Goal: Task Accomplishment & Management: Complete application form

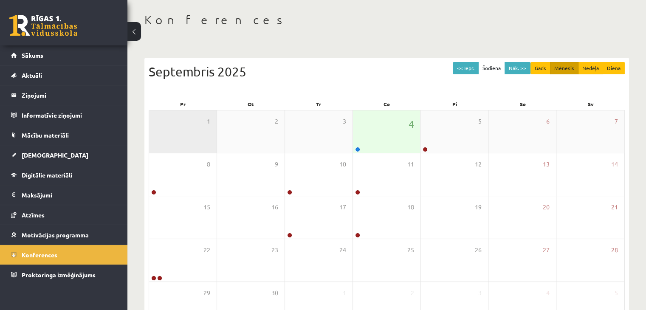
scroll to position [35, 0]
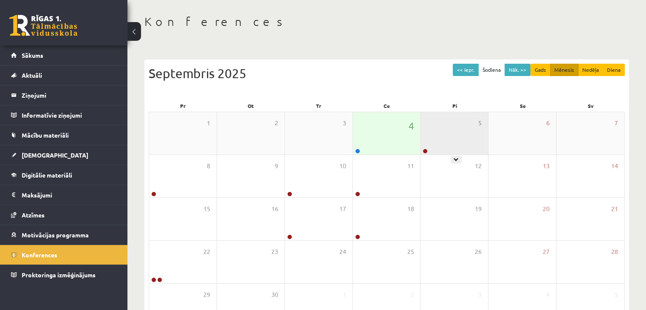
click at [431, 126] on div "5" at bounding box center [453, 133] width 67 height 42
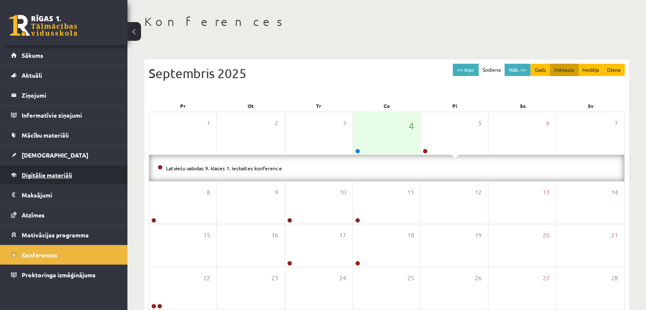
click at [55, 168] on link "Digitālie materiāli" at bounding box center [64, 175] width 106 height 20
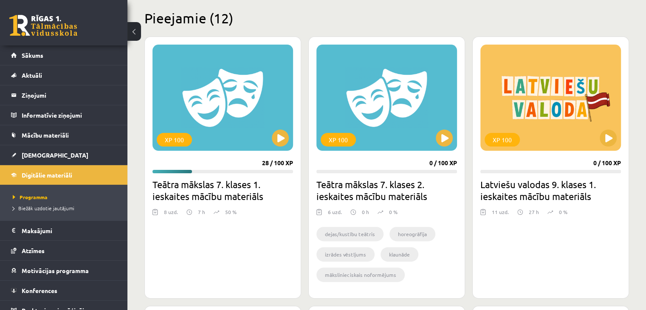
scroll to position [210, 0]
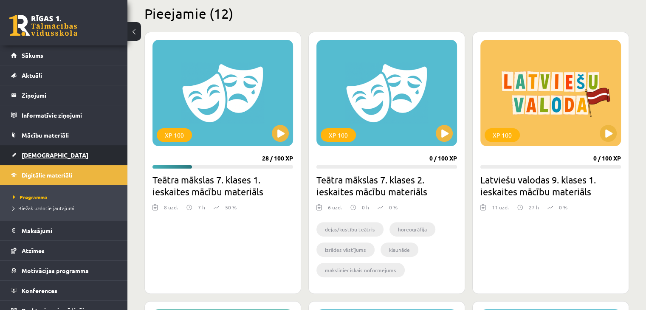
click at [36, 150] on link "[DEMOGRAPHIC_DATA]" at bounding box center [64, 155] width 106 height 20
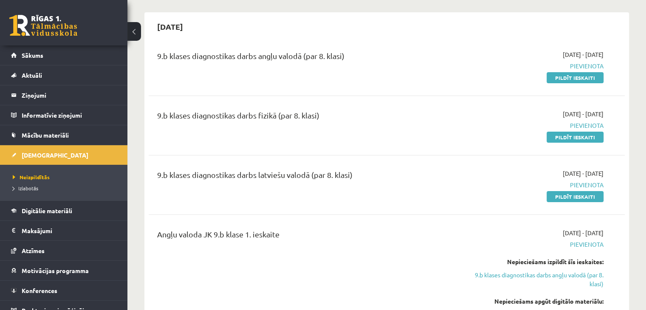
scroll to position [71, 0]
drag, startPoint x: 329, startPoint y: 258, endPoint x: 355, endPoint y: 177, distance: 84.7
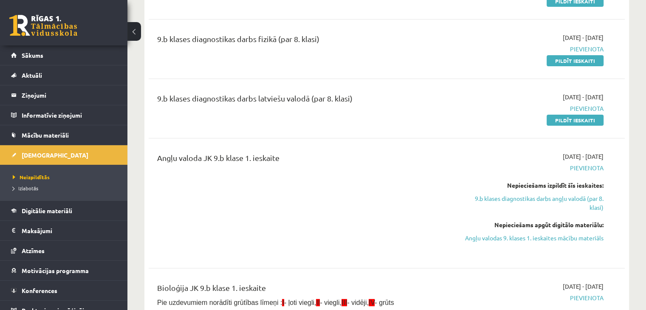
scroll to position [149, 0]
click at [353, 172] on div "Angļu valoda JK 9.b klase 1. ieskaite" at bounding box center [304, 202] width 306 height 102
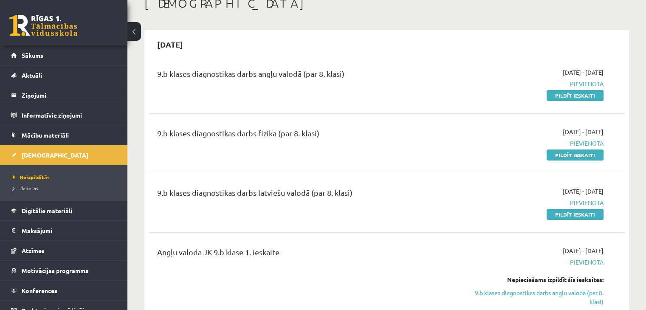
scroll to position [53, 0]
click at [566, 152] on link "Pildīt ieskaiti" at bounding box center [574, 155] width 57 height 11
click at [565, 154] on link "Pildīt ieskaiti" at bounding box center [574, 155] width 57 height 11
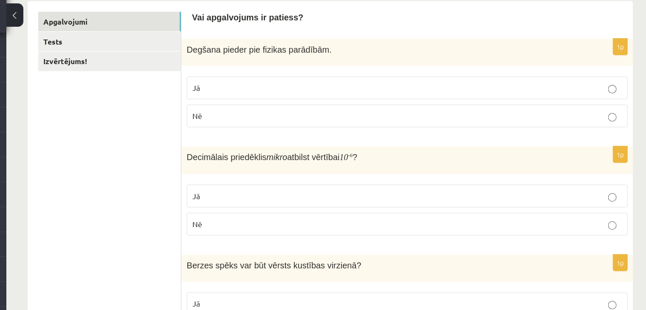
scroll to position [111, 0]
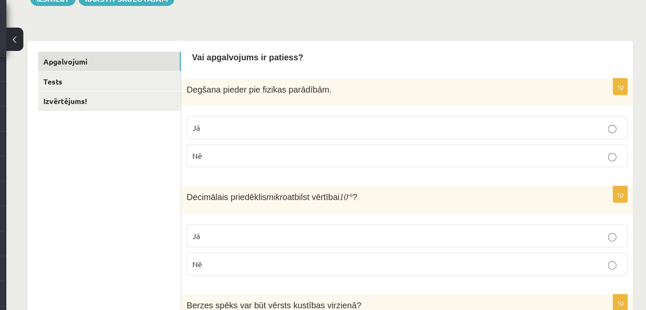
click at [288, 119] on label "Nē" at bounding box center [448, 124] width 353 height 18
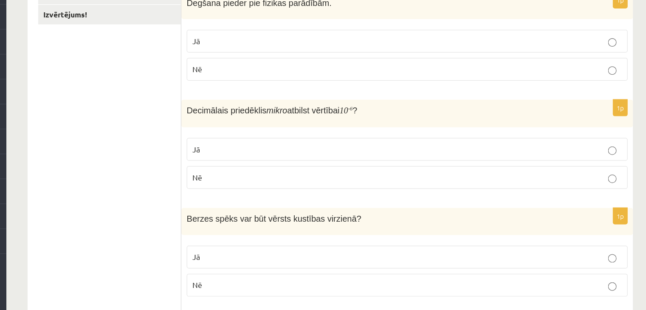
scroll to position [119, 0]
click at [309, 188] on label "Jā" at bounding box center [448, 181] width 353 height 18
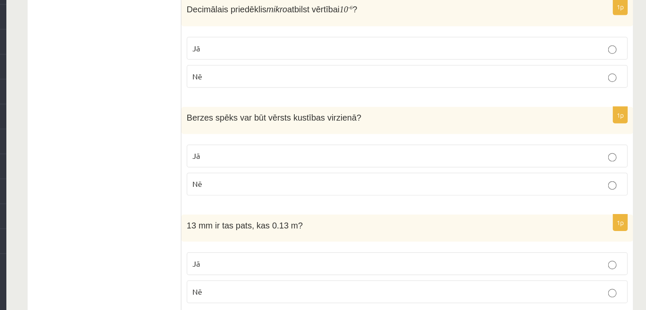
scroll to position [200, 0]
click at [349, 191] on label "Jā" at bounding box center [448, 186] width 353 height 18
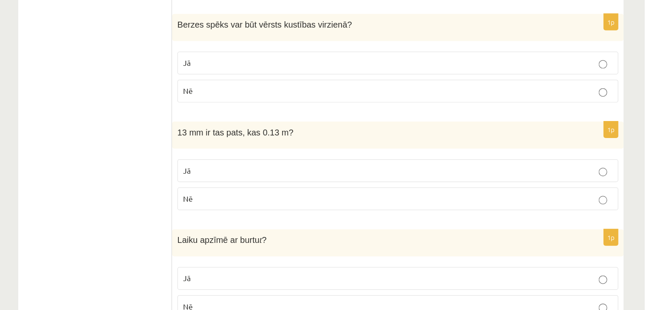
scroll to position [278, 0]
click at [329, 212] on p "Nē" at bounding box center [447, 216] width 343 height 9
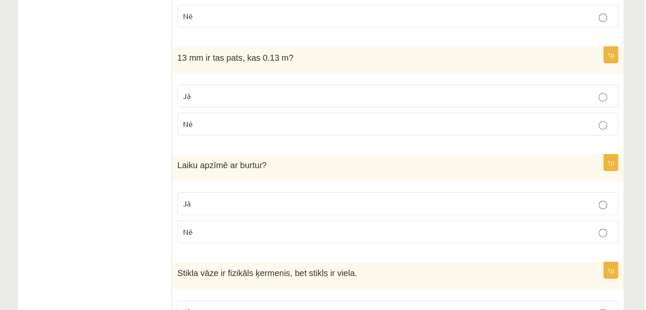
scroll to position [335, 0]
click at [295, 223] on p "Jā" at bounding box center [447, 223] width 343 height 9
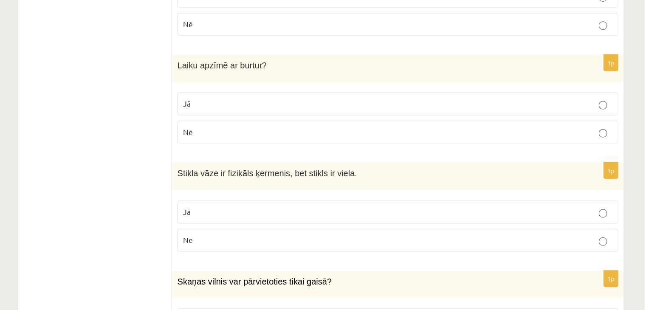
scroll to position [414, 0]
click at [336, 232] on p "Jā" at bounding box center [447, 231] width 343 height 9
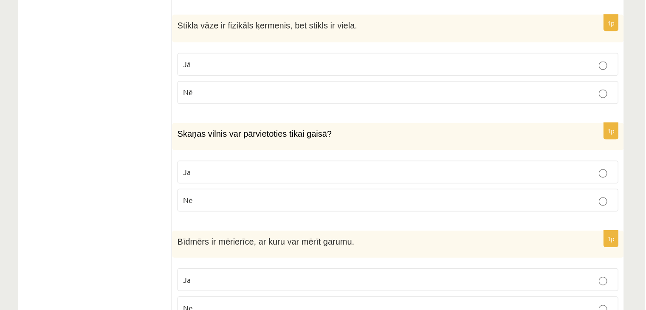
scroll to position [531, 0]
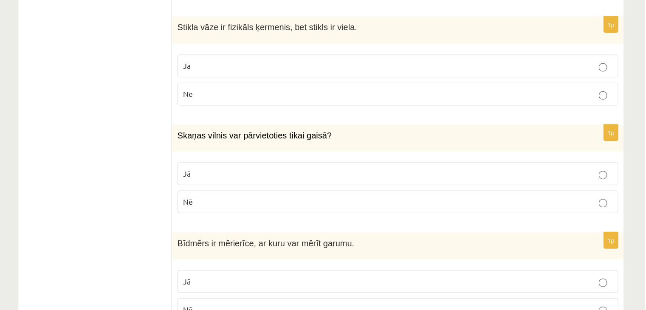
click at [286, 222] on p "Nē" at bounding box center [447, 223] width 343 height 9
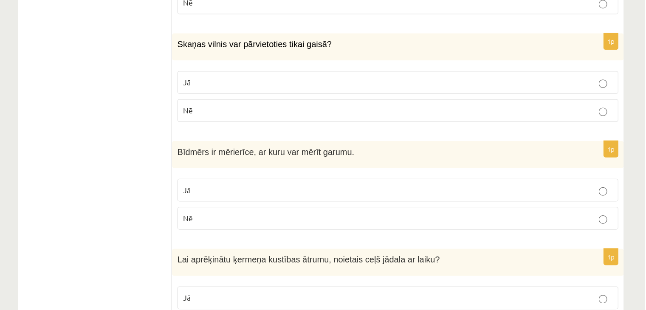
scroll to position [605, 0]
click at [304, 218] on label "Jā" at bounding box center [448, 212] width 353 height 18
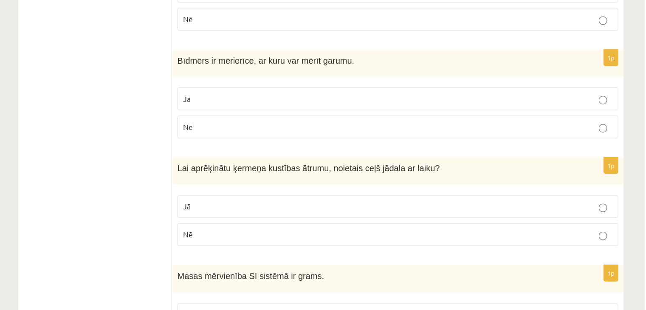
scroll to position [679, 0]
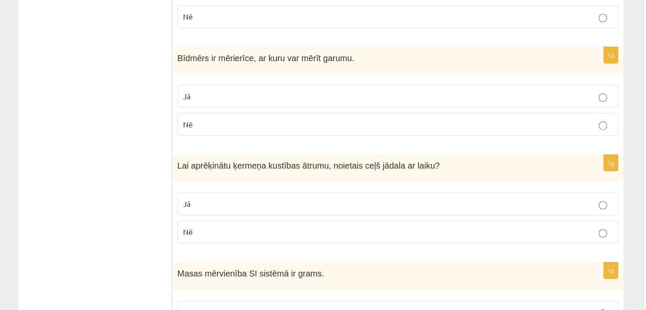
click at [282, 223] on span "Jā" at bounding box center [279, 225] width 6 height 8
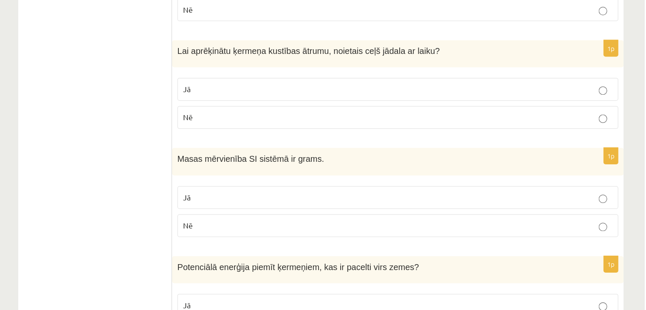
scroll to position [771, 0]
click at [354, 243] on label "Nē" at bounding box center [448, 242] width 353 height 18
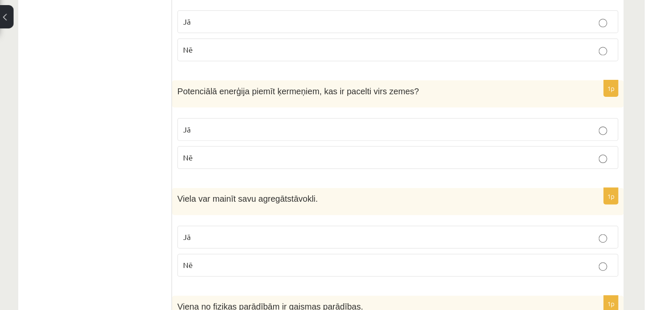
scroll to position [955, 0]
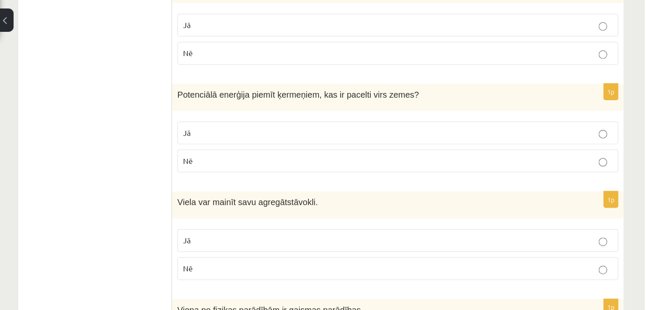
click at [362, 141] on p "Nē" at bounding box center [447, 144] width 343 height 9
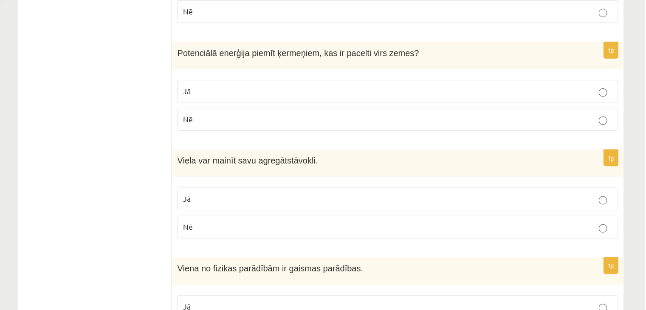
click at [284, 203] on p "Jā" at bounding box center [447, 207] width 343 height 9
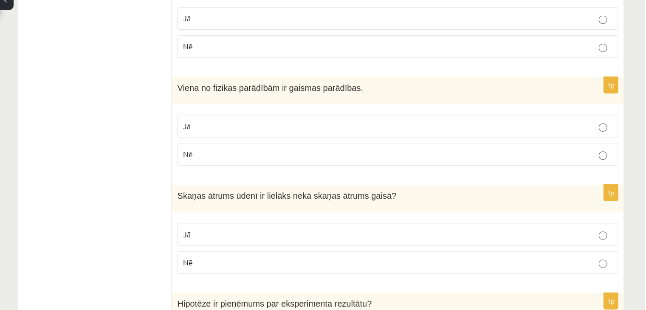
scroll to position [1115, 0]
click at [310, 129] on p "Jā" at bounding box center [447, 133] width 343 height 9
click at [309, 135] on label "Jā" at bounding box center [448, 133] width 353 height 18
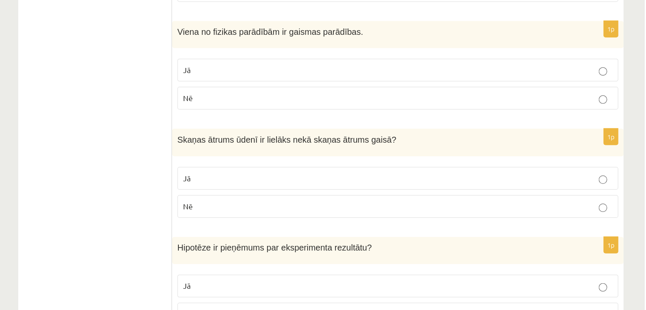
scroll to position [1131, 0]
click at [293, 200] on p "Jā" at bounding box center [447, 204] width 343 height 9
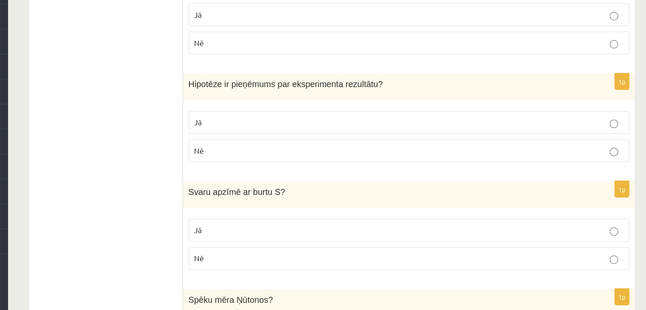
scroll to position [1276, 0]
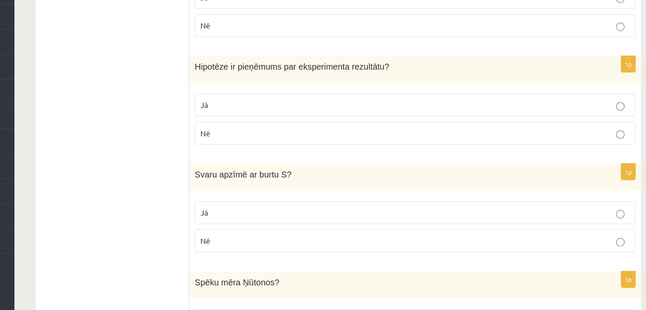
click at [313, 141] on p "Jā" at bounding box center [447, 145] width 343 height 9
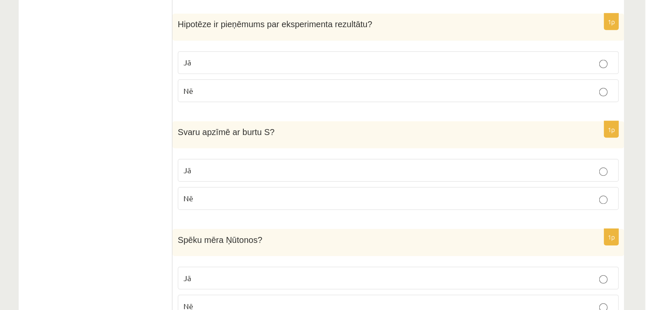
scroll to position [1310, 0]
click at [335, 215] on p "Nē" at bounding box center [447, 219] width 343 height 9
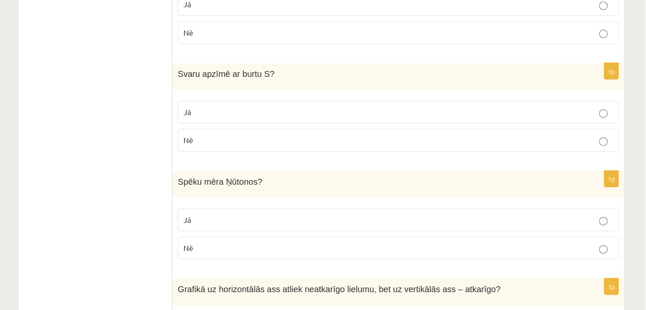
scroll to position [1428, 0]
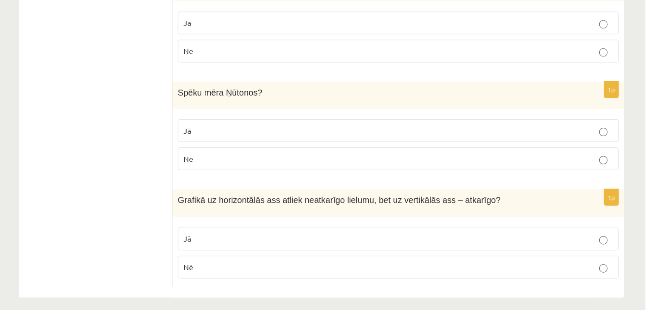
click at [313, 162] on p "Jā" at bounding box center [447, 166] width 343 height 9
click at [314, 239] on fieldset "Jā Nē" at bounding box center [448, 263] width 353 height 48
click at [319, 248] on p "Jā" at bounding box center [447, 252] width 343 height 9
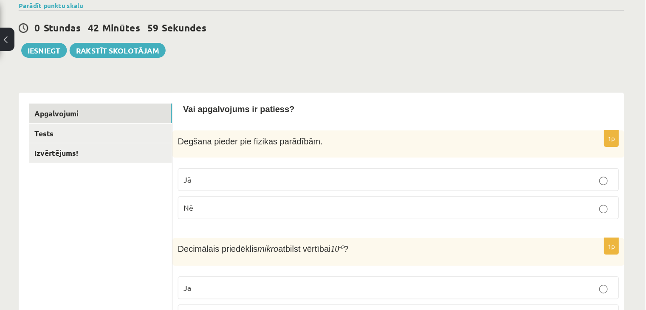
scroll to position [0, 0]
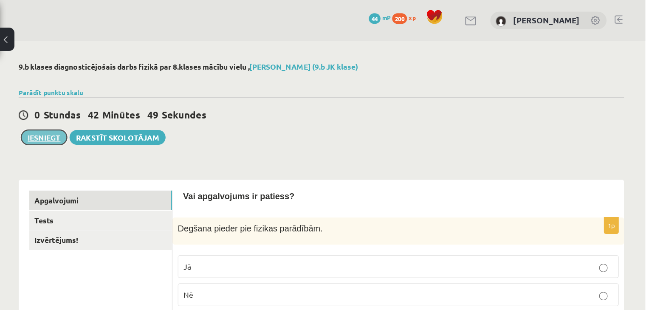
click at [170, 109] on button "Iesniegt" at bounding box center [164, 110] width 37 height 12
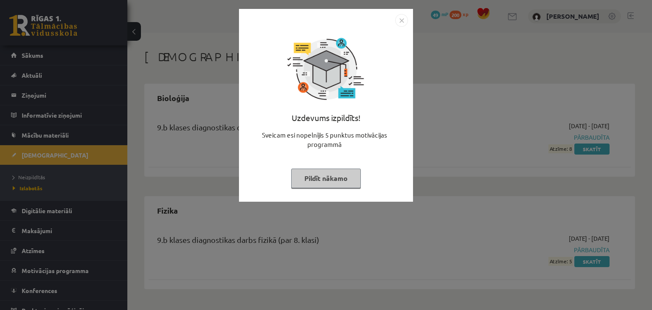
click at [313, 187] on button "Pildīt nākamo" at bounding box center [326, 179] width 70 height 20
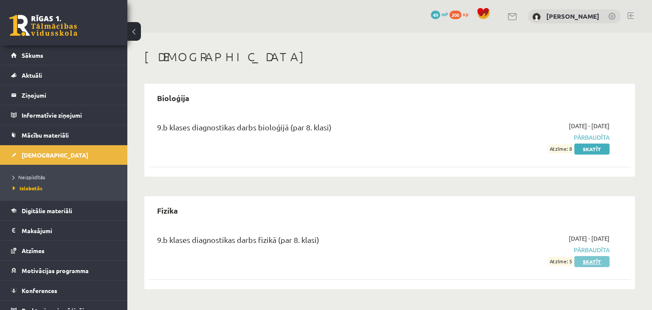
click at [577, 262] on link "Skatīt" at bounding box center [591, 261] width 35 height 11
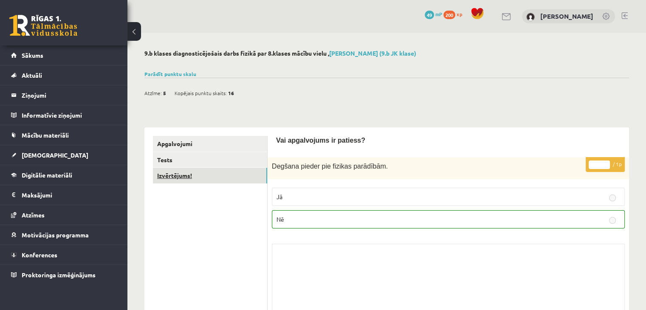
click at [183, 179] on link "Izvērtējums!" at bounding box center [210, 176] width 114 height 16
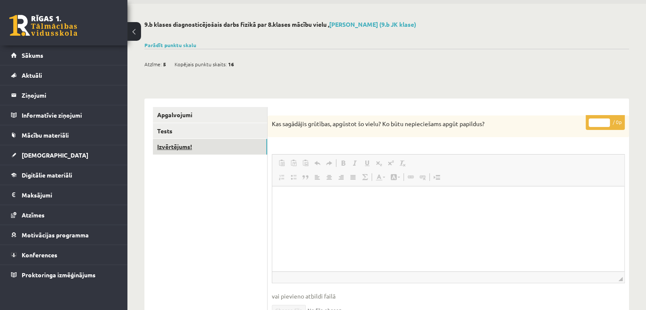
scroll to position [29, 0]
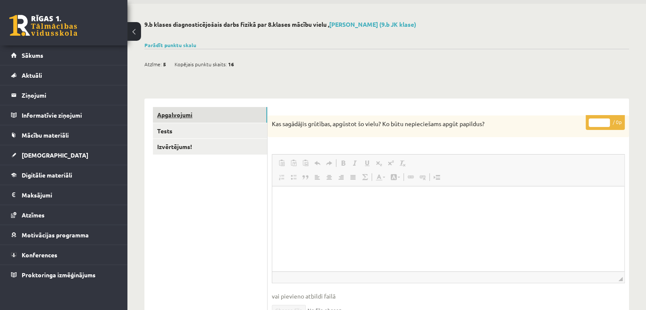
click at [224, 116] on link "Apgalvojumi" at bounding box center [210, 115] width 114 height 16
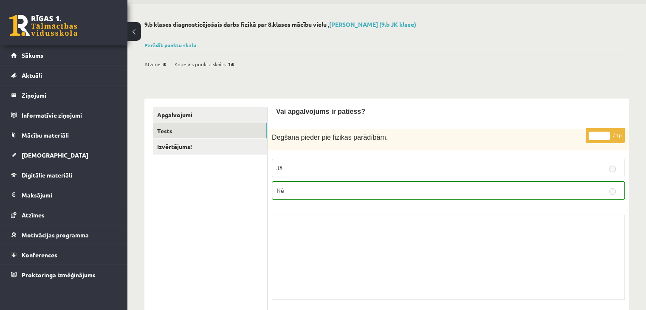
click at [227, 132] on link "Tests" at bounding box center [210, 131] width 114 height 16
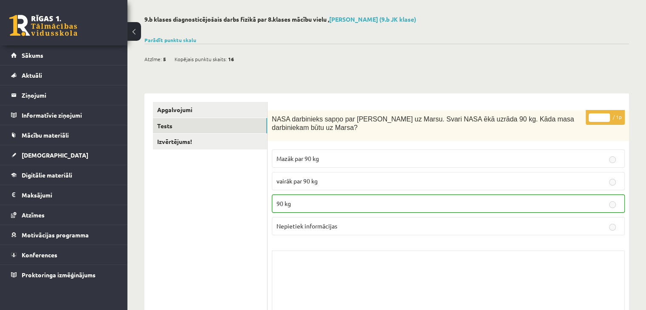
scroll to position [0, 0]
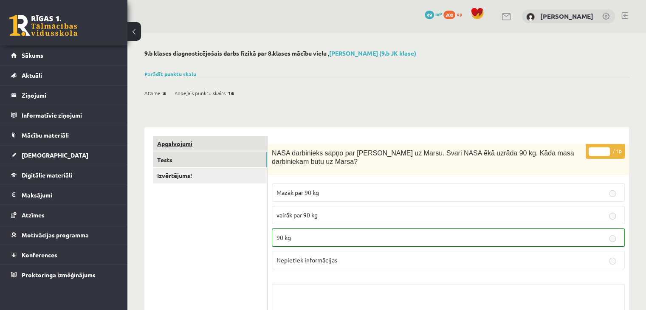
click at [202, 142] on link "Apgalvojumi" at bounding box center [210, 144] width 114 height 16
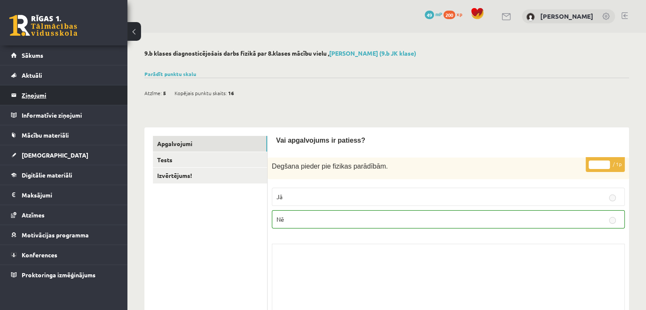
click at [53, 94] on legend "Ziņojumi 0" at bounding box center [69, 95] width 95 height 20
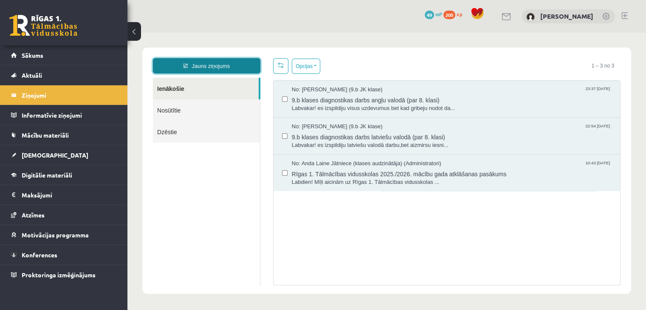
click at [239, 61] on link "Jauns ziņojums" at bounding box center [206, 65] width 107 height 15
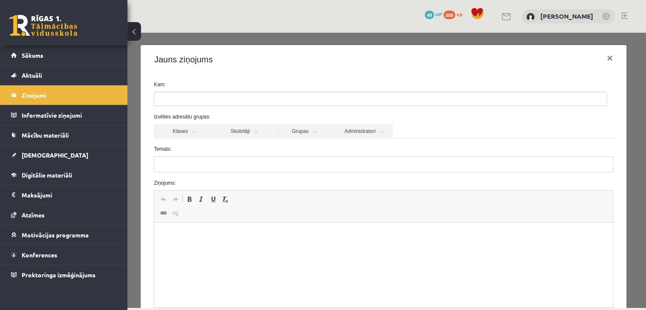
click at [209, 108] on form "Kam: Izvēlies adresātu grupas: Klases Skolotāji Grupas Administratori 9.b JK kl…" at bounding box center [383, 214] width 472 height 267
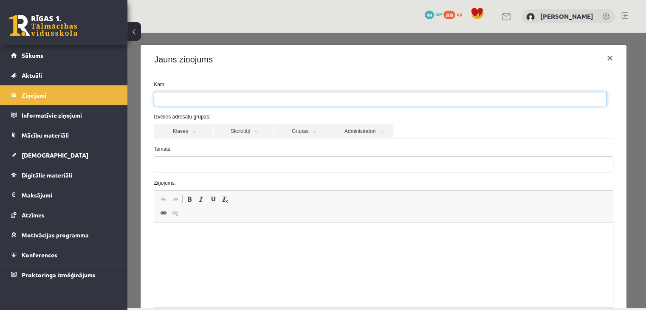
click at [209, 101] on ul at bounding box center [380, 99] width 452 height 14
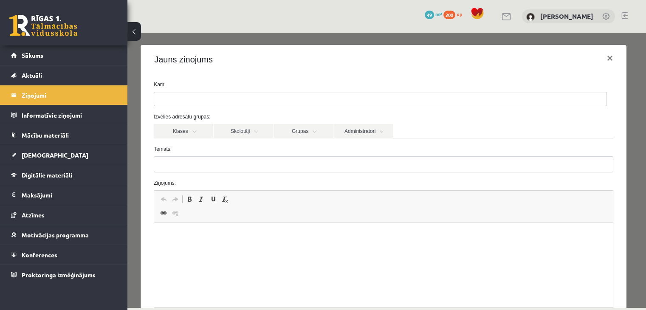
click at [289, 152] on label "Temats:" at bounding box center [383, 149] width 472 height 8
click at [289, 156] on input "Temats:" at bounding box center [383, 164] width 459 height 16
click at [265, 129] on link "Skolotāji" at bounding box center [243, 131] width 59 height 14
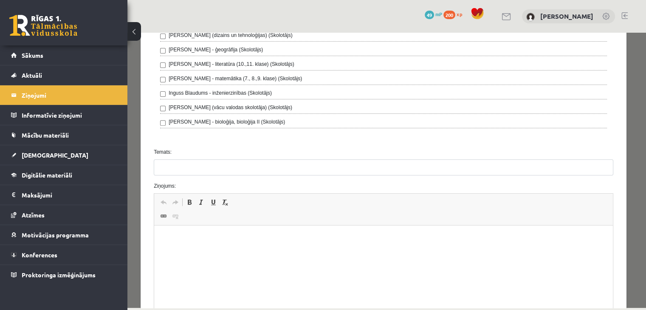
scroll to position [321, 0]
click at [181, 156] on div "Temats:" at bounding box center [383, 161] width 472 height 27
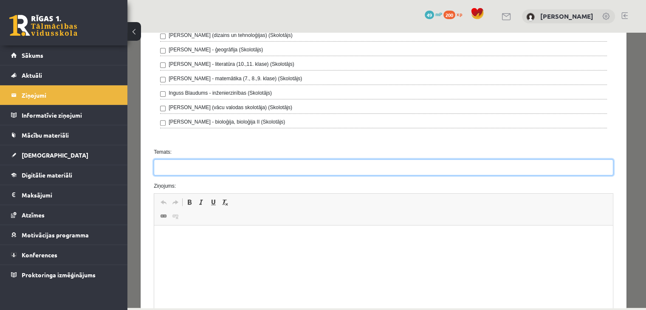
click at [183, 163] on input "Temats:" at bounding box center [383, 167] width 459 height 16
type input "*****"
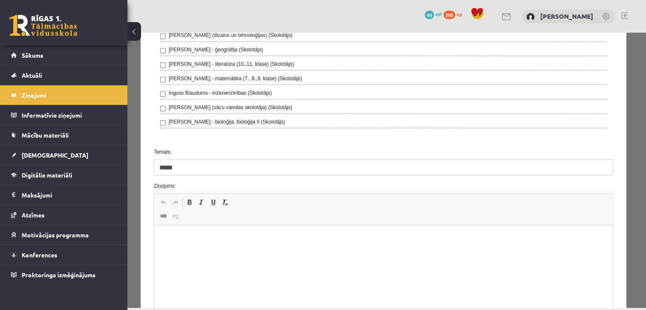
click at [207, 246] on html at bounding box center [383, 238] width 458 height 26
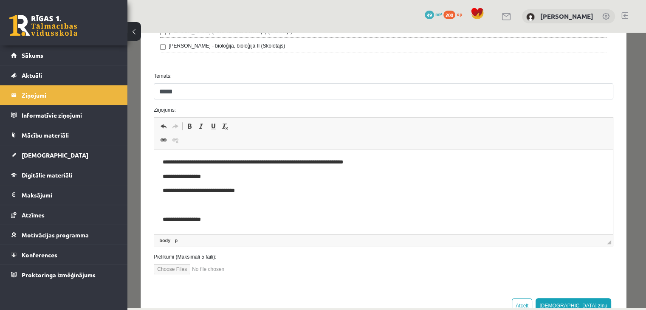
scroll to position [421, 0]
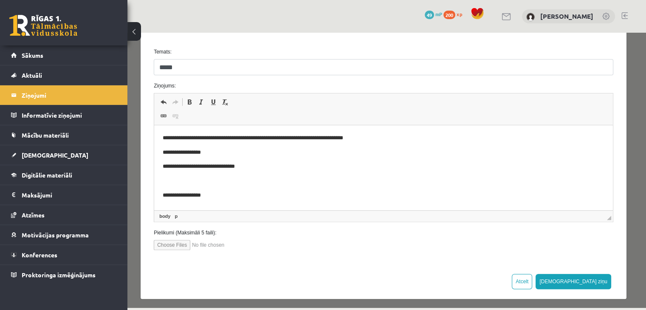
click at [174, 240] on input "file" at bounding box center [202, 245] width 96 height 10
click at [591, 275] on button "Sūtīt ziņu" at bounding box center [573, 281] width 76 height 15
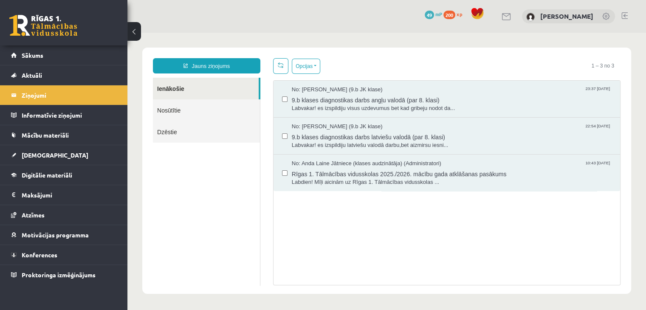
scroll to position [0, 0]
click at [41, 157] on span "[DEMOGRAPHIC_DATA]" at bounding box center [55, 155] width 67 height 8
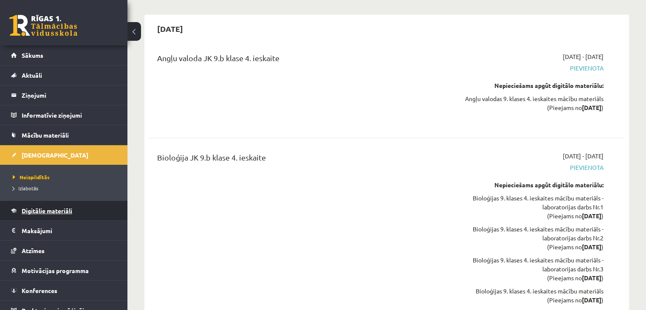
scroll to position [7742, 0]
click at [24, 185] on span "Izlabotās" at bounding box center [25, 188] width 25 height 7
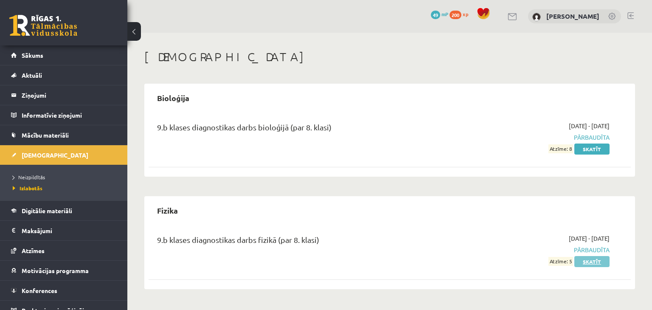
click at [593, 259] on link "Skatīt" at bounding box center [591, 261] width 35 height 11
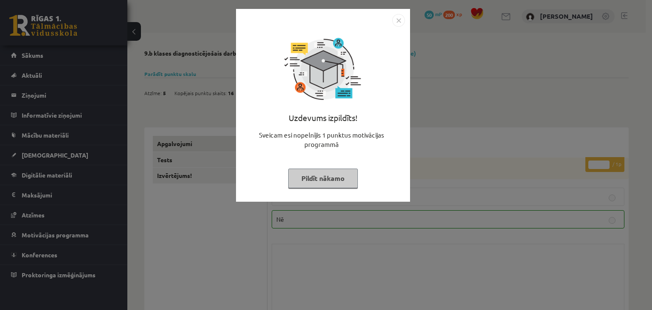
click at [307, 186] on button "Pildīt nākamo" at bounding box center [323, 179] width 70 height 20
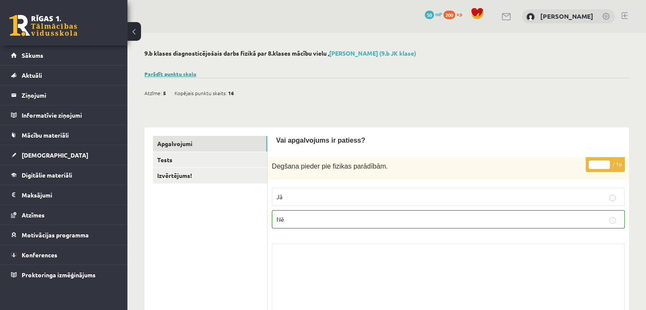
click at [174, 75] on link "Parādīt punktu skalu" at bounding box center [170, 73] width 52 height 7
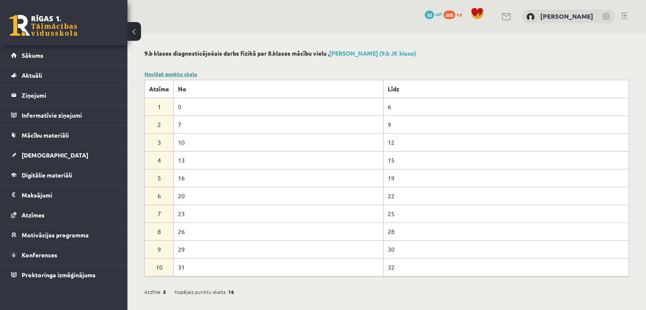
click at [161, 75] on link "Noslēpt punktu skalu" at bounding box center [170, 73] width 53 height 7
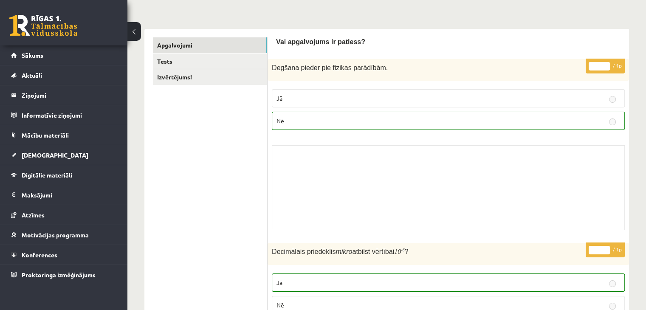
scroll to position [98, 0]
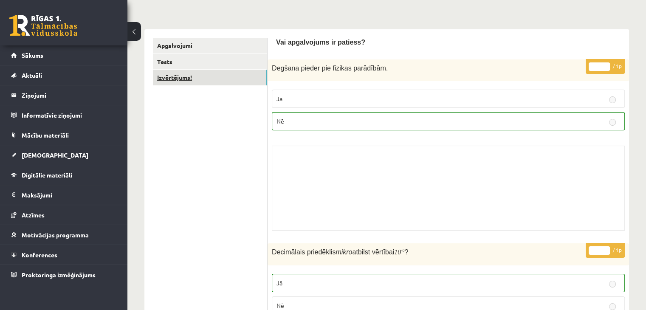
click at [212, 72] on link "Izvērtējums!" at bounding box center [210, 78] width 114 height 16
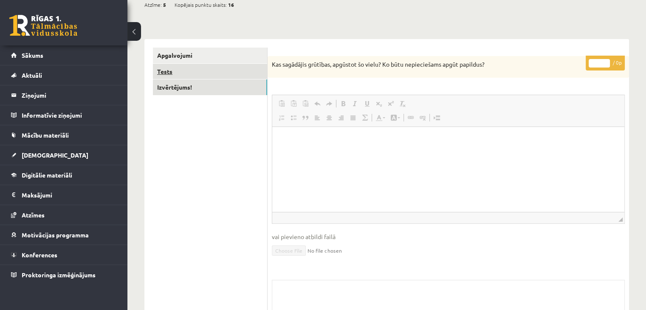
scroll to position [0, 0]
click at [227, 51] on link "Apgalvojumi" at bounding box center [210, 56] width 114 height 16
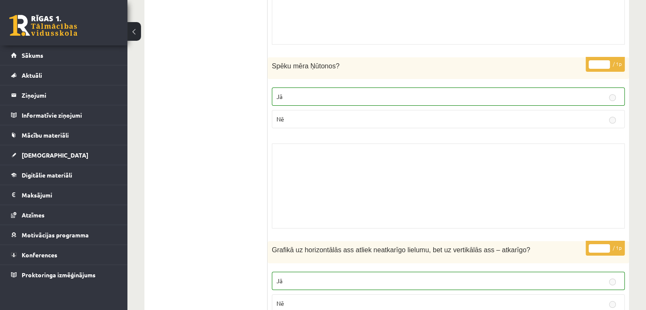
scroll to position [3169, 0]
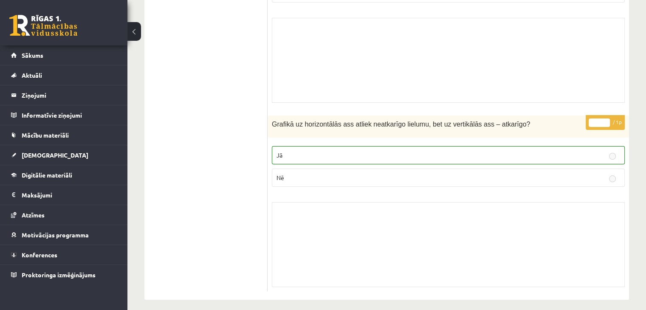
click at [477, 236] on div "Skolotāja pielikums" at bounding box center [448, 244] width 353 height 85
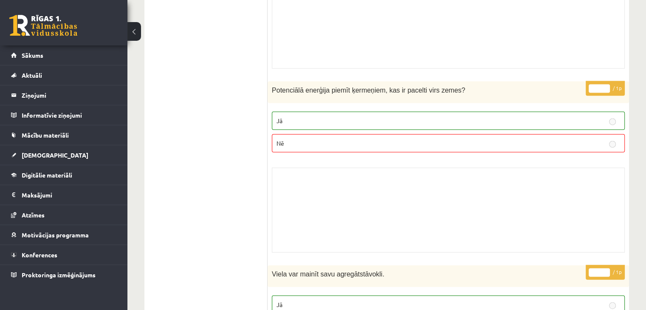
scroll to position [1914, 0]
click at [418, 187] on div "Skolotāja pielikums" at bounding box center [448, 211] width 353 height 85
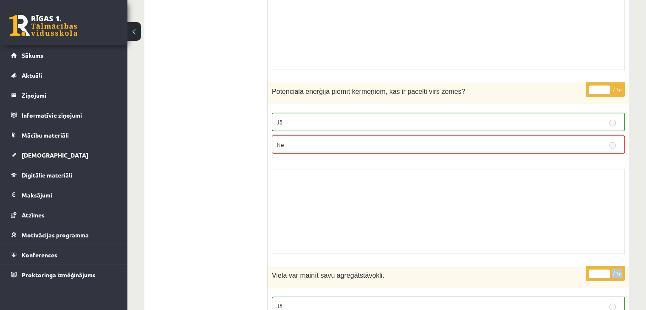
click at [418, 187] on div "Skolotāja pielikums" at bounding box center [448, 211] width 353 height 85
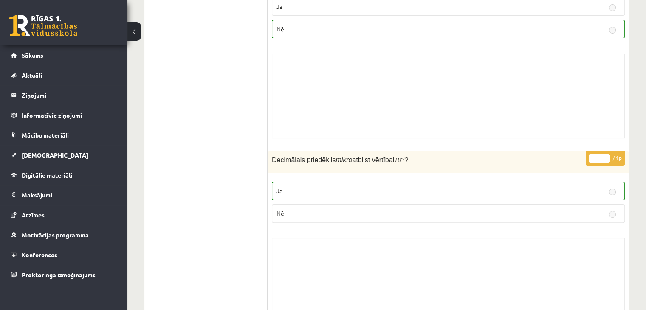
scroll to position [0, 0]
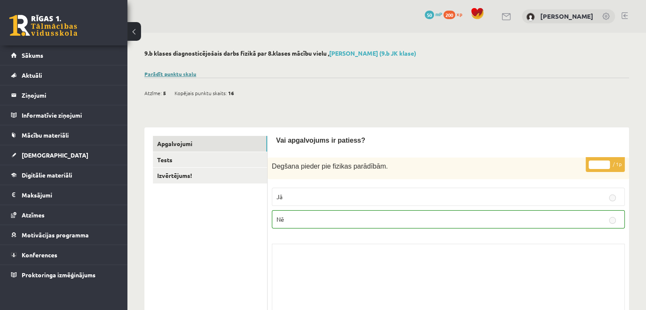
click at [173, 73] on link "Parādīt punktu skalu" at bounding box center [170, 73] width 52 height 7
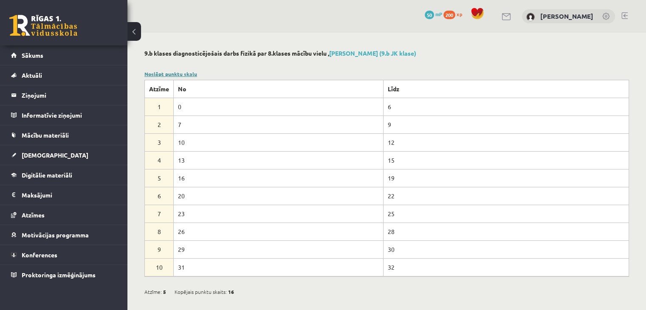
click at [166, 74] on link "Noslēpt punktu skalu" at bounding box center [170, 73] width 53 height 7
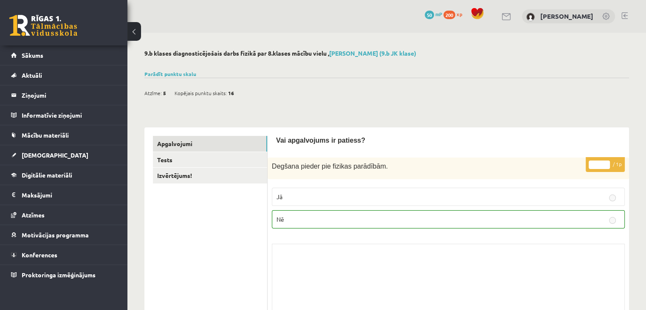
click at [133, 32] on button at bounding box center [134, 31] width 14 height 19
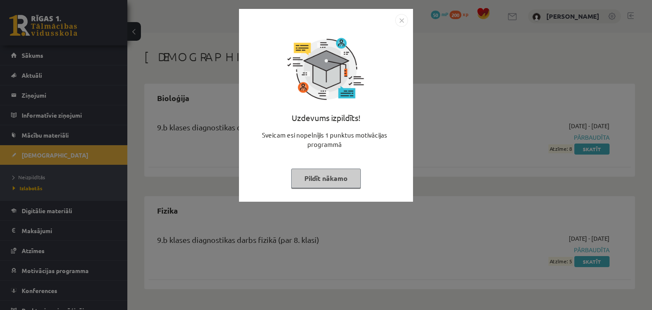
click at [326, 180] on button "Pildīt nākamo" at bounding box center [326, 179] width 70 height 20
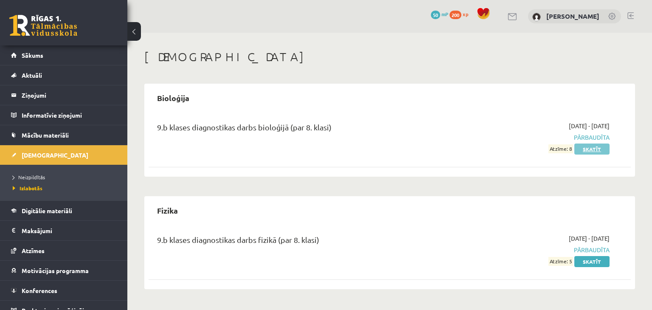
click at [579, 147] on link "Skatīt" at bounding box center [591, 148] width 35 height 11
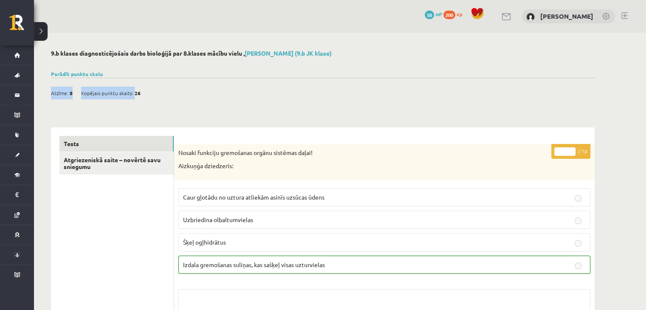
drag, startPoint x: 133, startPoint y: 91, endPoint x: 140, endPoint y: 89, distance: 7.3
click at [140, 89] on div "Atzīme: 8 Kopējais punktu skaits: 26" at bounding box center [100, 93] width 98 height 13
click at [78, 73] on link "Parādīt punktu skalu" at bounding box center [77, 73] width 52 height 7
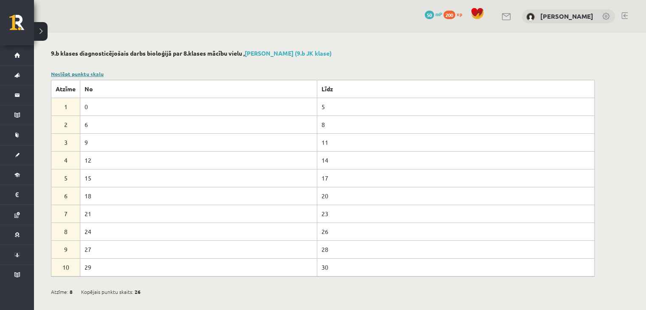
click at [81, 73] on link "Noslēpt punktu skalu" at bounding box center [77, 73] width 53 height 7
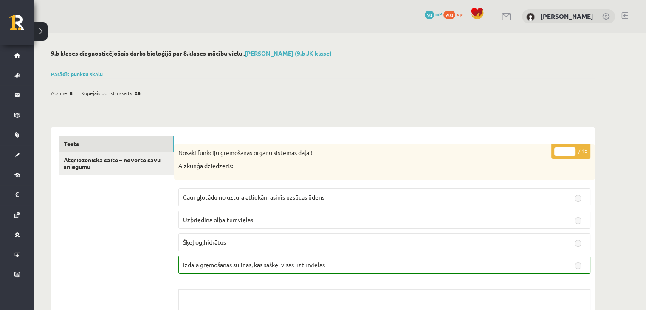
click at [39, 31] on button at bounding box center [41, 31] width 14 height 19
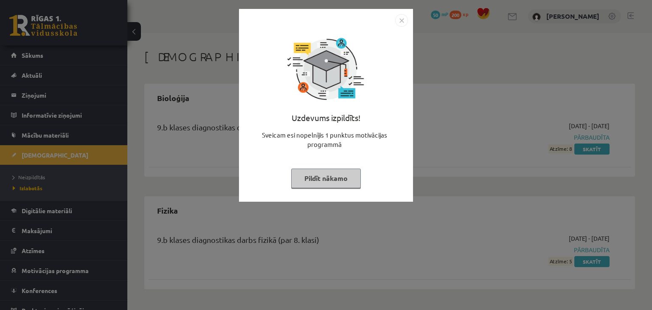
click at [341, 175] on button "Pildīt nākamo" at bounding box center [326, 179] width 70 height 20
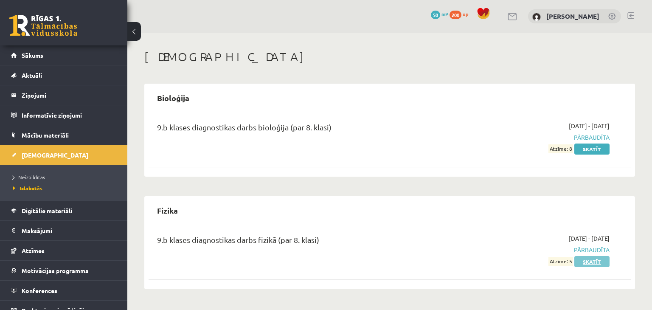
click at [587, 263] on link "Skatīt" at bounding box center [591, 261] width 35 height 11
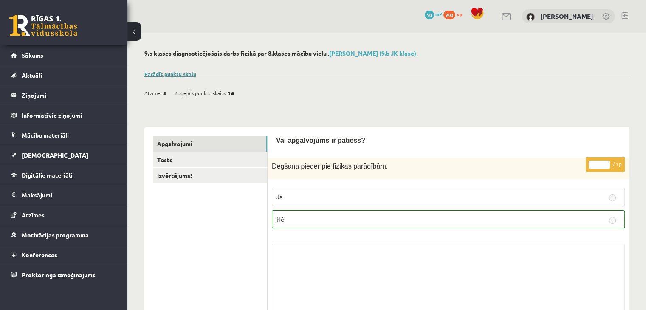
click at [186, 72] on link "Parādīt punktu skalu" at bounding box center [170, 73] width 52 height 7
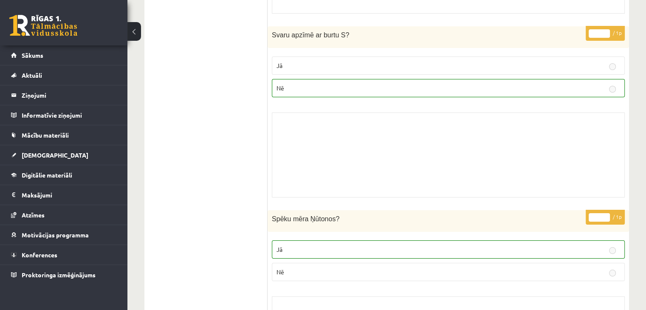
scroll to position [3366, 0]
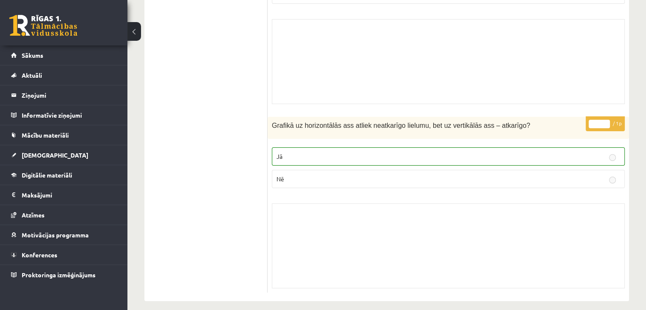
click at [363, 222] on div "Skolotāja pielikums" at bounding box center [448, 245] width 353 height 85
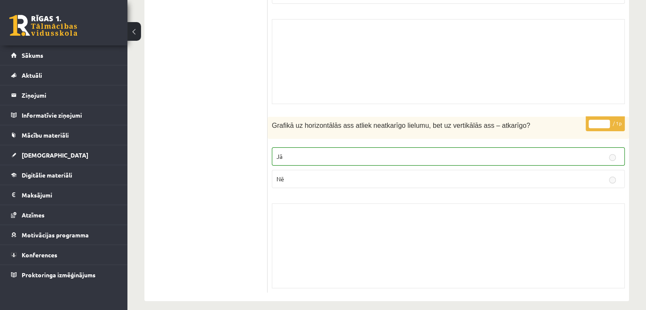
drag, startPoint x: 183, startPoint y: 96, endPoint x: 210, endPoint y: 80, distance: 31.0
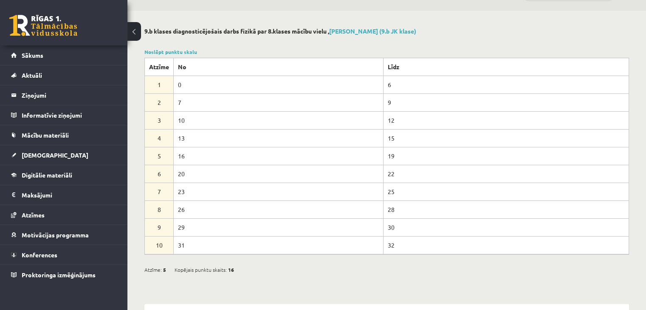
scroll to position [0, 0]
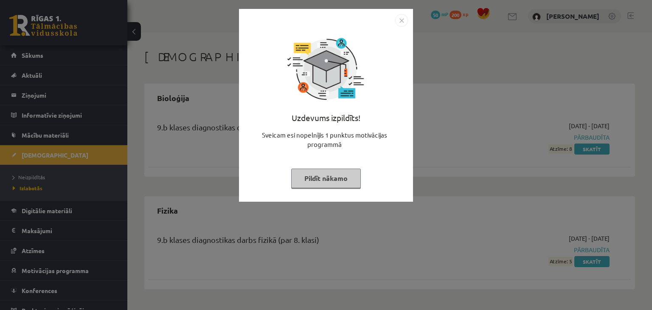
click at [320, 182] on button "Pildīt nākamo" at bounding box center [326, 179] width 70 height 20
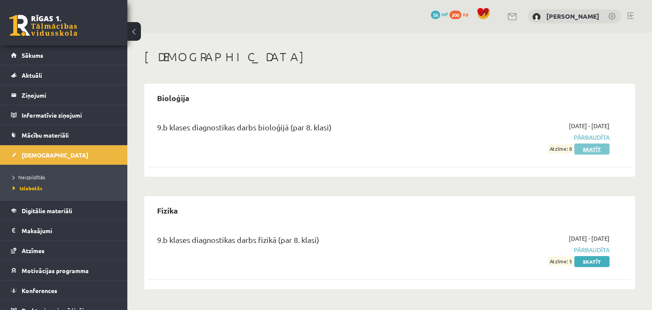
click at [593, 148] on link "Skatīt" at bounding box center [591, 148] width 35 height 11
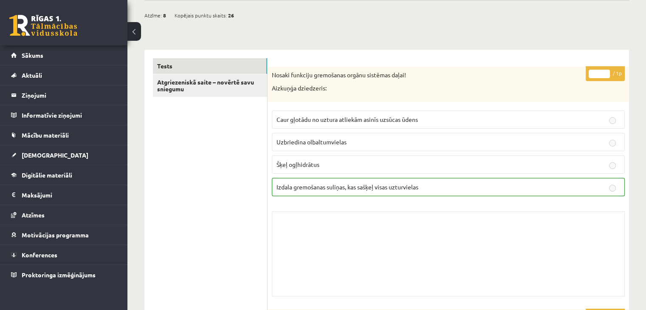
scroll to position [25, 0]
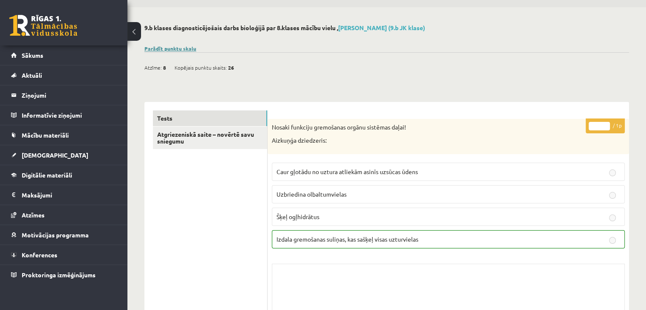
click at [194, 46] on link "Parādīt punktu skalu" at bounding box center [170, 48] width 52 height 7
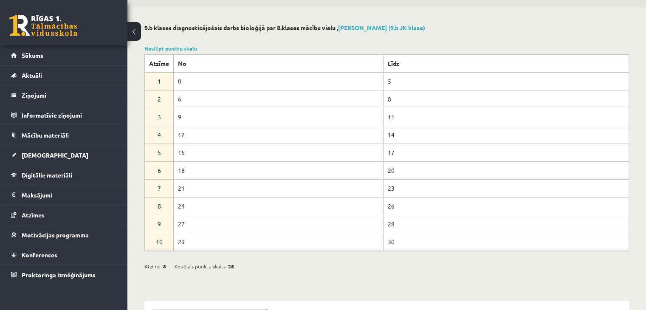
click at [128, 26] on button at bounding box center [134, 31] width 14 height 19
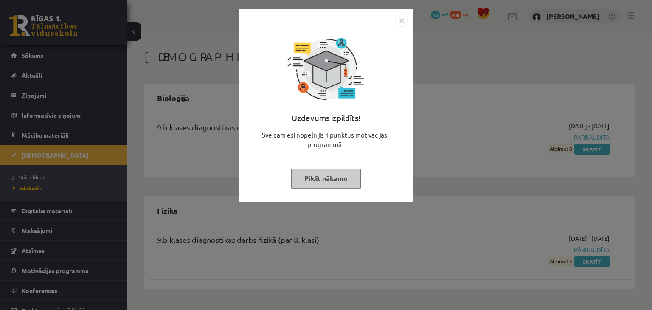
click at [342, 175] on button "Pildīt nākamo" at bounding box center [326, 179] width 70 height 20
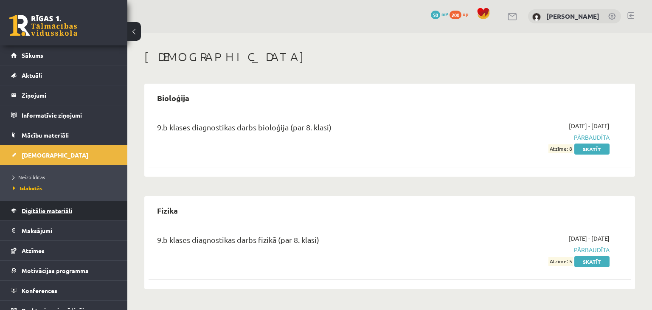
click at [64, 213] on span "Digitālie materiāli" at bounding box center [47, 211] width 51 height 8
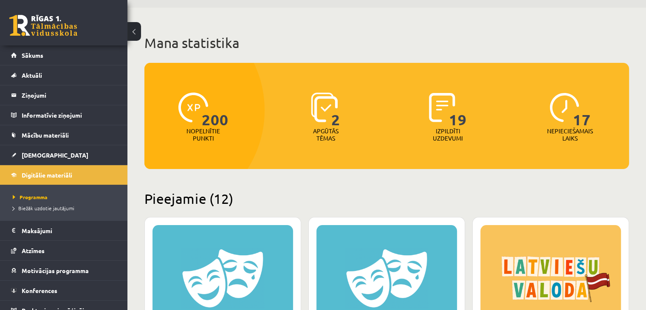
scroll to position [24, 0]
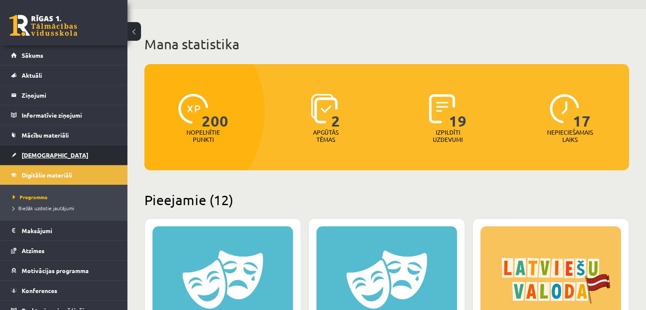
click at [38, 147] on link "[DEMOGRAPHIC_DATA]" at bounding box center [64, 155] width 106 height 20
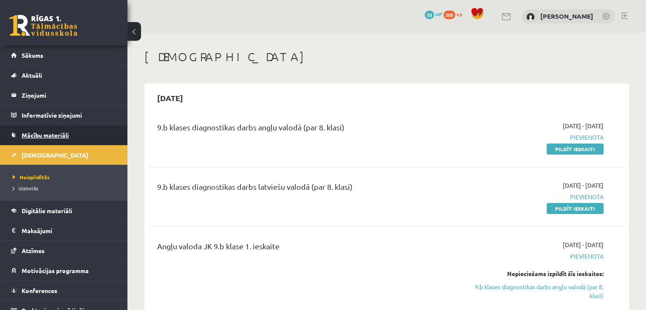
click at [85, 135] on link "Mācību materiāli" at bounding box center [64, 135] width 106 height 20
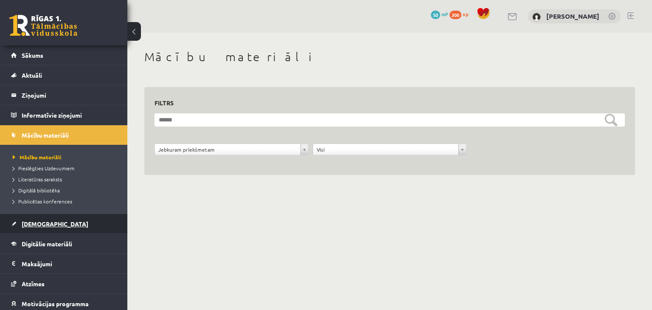
click at [45, 226] on span "[DEMOGRAPHIC_DATA]" at bounding box center [55, 224] width 67 height 8
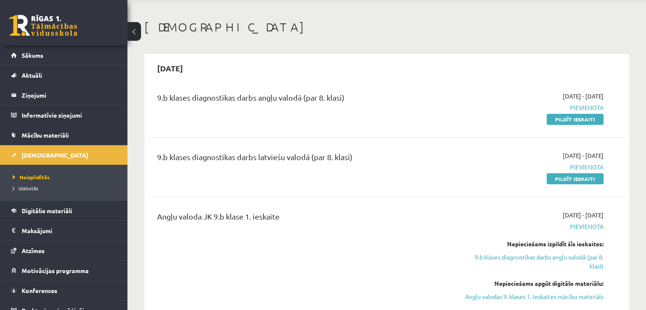
scroll to position [31, 0]
click at [25, 186] on span "Izlabotās" at bounding box center [25, 188] width 25 height 7
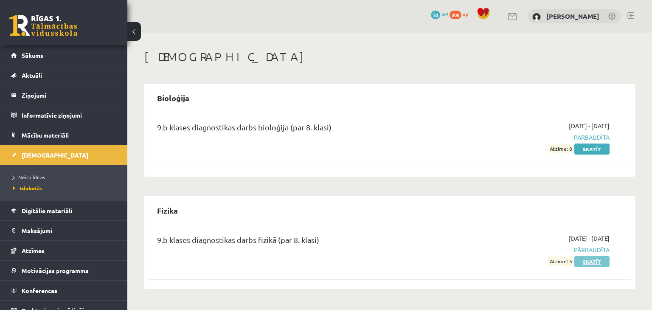
click at [589, 264] on link "Skatīt" at bounding box center [591, 261] width 35 height 11
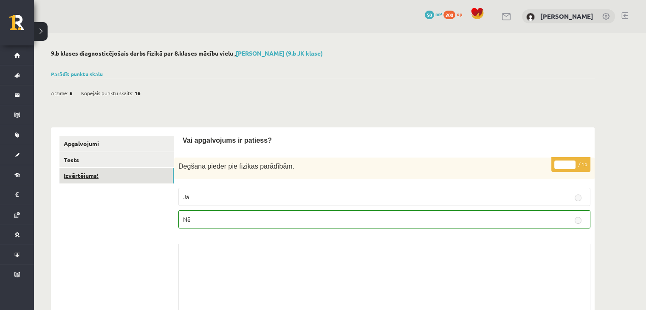
click at [98, 174] on link "Izvērtējums!" at bounding box center [116, 176] width 114 height 16
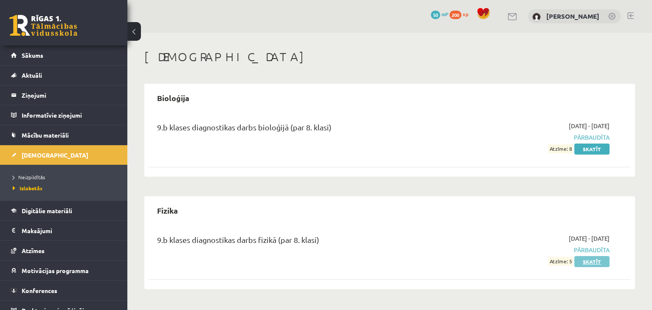
click at [594, 258] on link "Skatīt" at bounding box center [591, 261] width 35 height 11
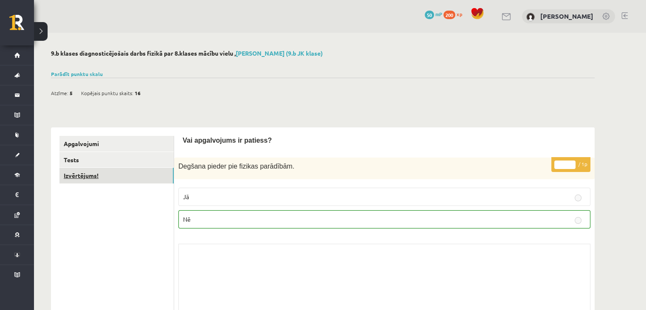
click at [118, 180] on link "Izvērtējums!" at bounding box center [116, 176] width 114 height 16
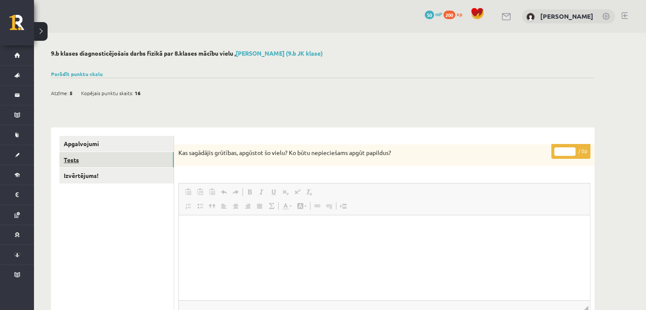
click at [101, 152] on link "Tests" at bounding box center [116, 160] width 114 height 16
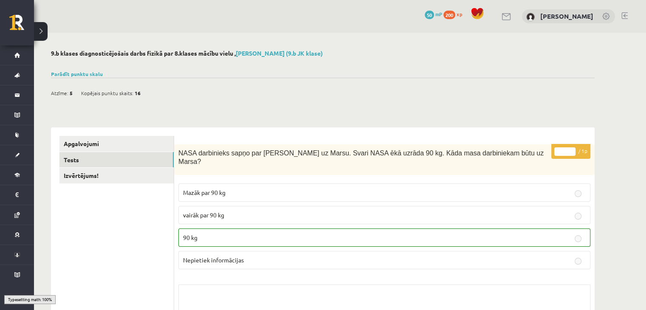
drag, startPoint x: 101, startPoint y: 152, endPoint x: 312, endPoint y: 220, distance: 221.5
click at [112, 152] on link "Tests" at bounding box center [116, 160] width 114 height 16
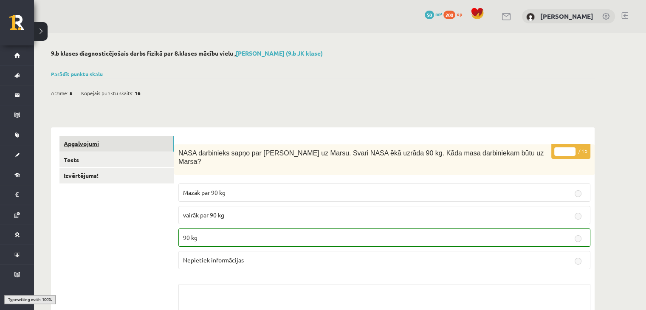
click at [113, 145] on link "Apgalvojumi" at bounding box center [116, 144] width 114 height 16
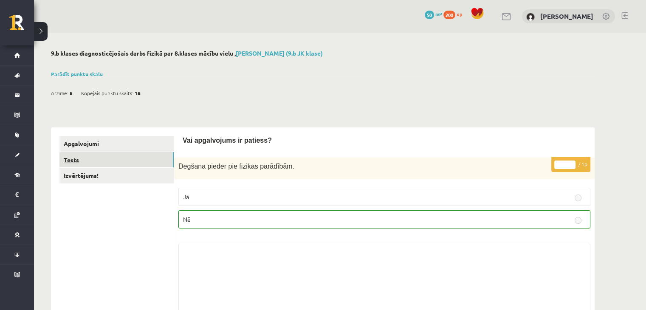
click at [111, 156] on link "Tests" at bounding box center [116, 160] width 114 height 16
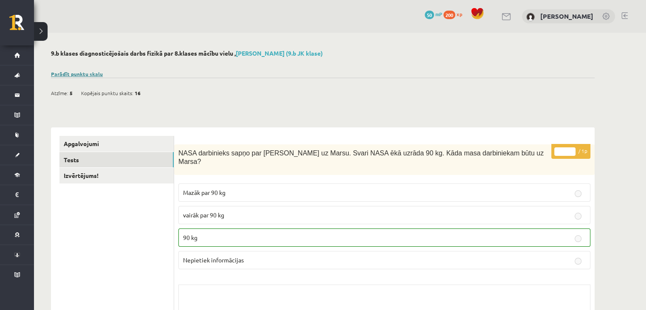
click at [66, 72] on link "Parādīt punktu skalu" at bounding box center [77, 73] width 52 height 7
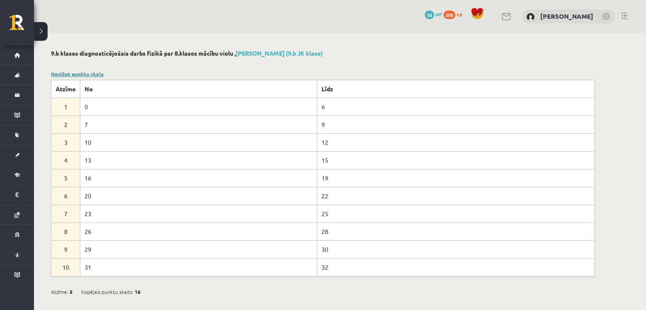
click at [60, 73] on link "Noslēpt punktu skalu" at bounding box center [77, 73] width 53 height 7
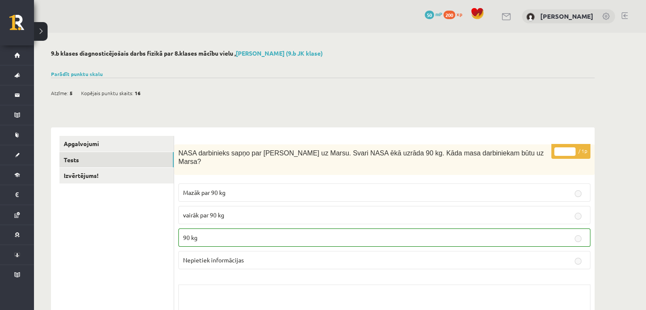
click at [37, 36] on button at bounding box center [41, 31] width 14 height 19
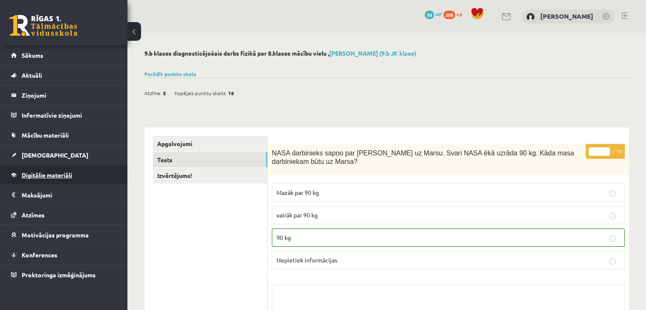
click at [44, 170] on link "Digitālie materiāli" at bounding box center [64, 175] width 106 height 20
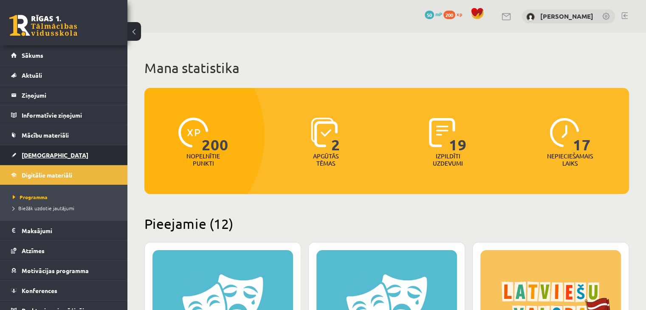
click at [50, 158] on link "[DEMOGRAPHIC_DATA]" at bounding box center [64, 155] width 106 height 20
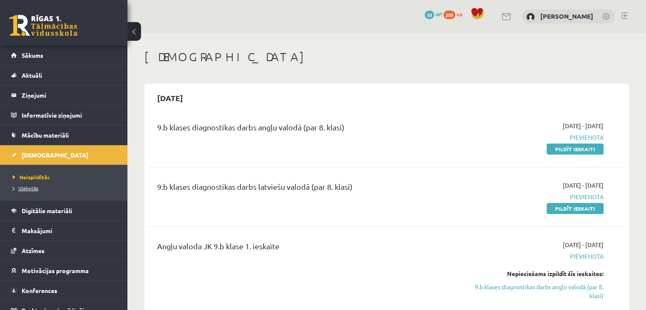
click at [32, 185] on span "Izlabotās" at bounding box center [25, 188] width 25 height 7
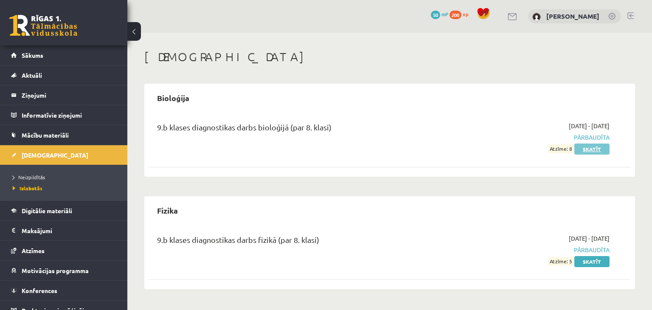
click at [598, 148] on link "Skatīt" at bounding box center [591, 148] width 35 height 11
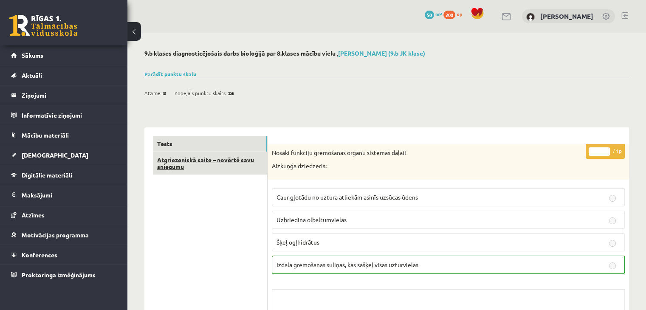
click at [256, 163] on link "Atgriezeniskā saite – novērtē savu sniegumu" at bounding box center [210, 163] width 114 height 23
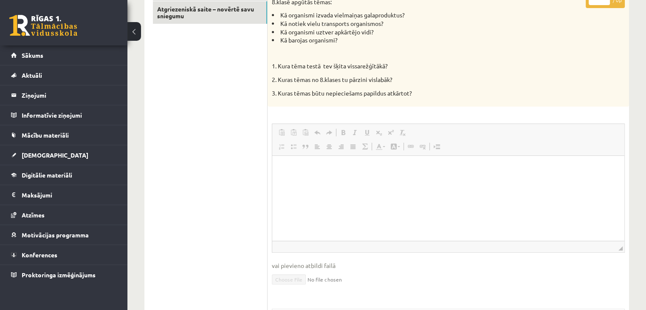
scroll to position [155, 0]
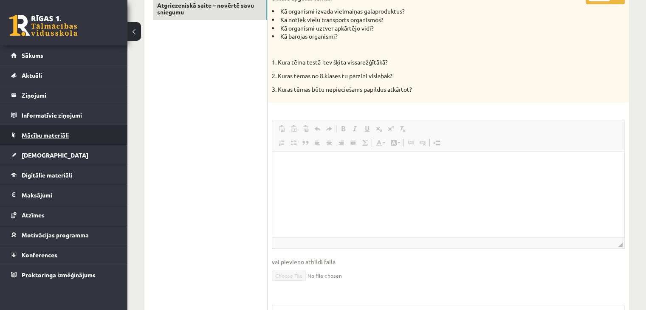
click at [48, 139] on link "Mācību materiāli" at bounding box center [64, 135] width 106 height 20
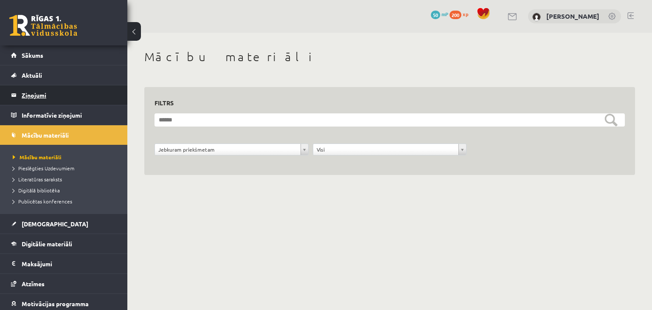
click at [54, 99] on legend "Ziņojumi 0" at bounding box center [69, 95] width 95 height 20
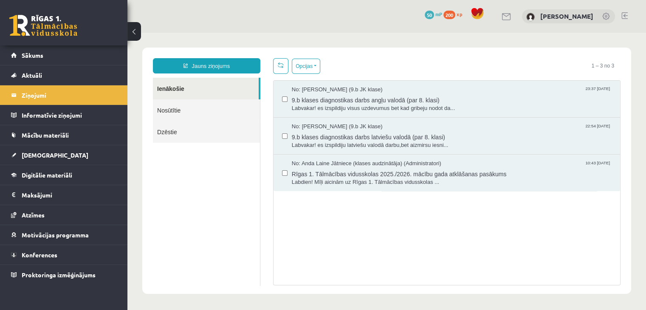
click at [192, 114] on link "Nosūtītie" at bounding box center [206, 110] width 107 height 22
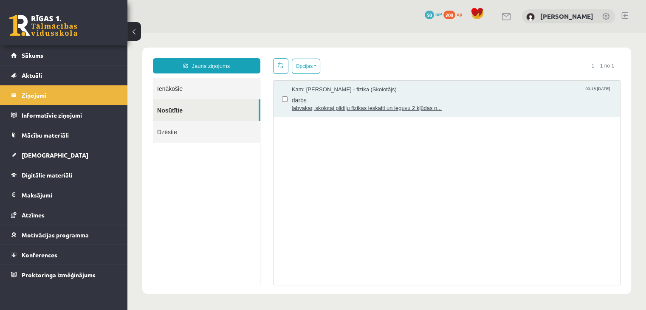
click at [307, 101] on span "darbs" at bounding box center [452, 99] width 320 height 11
